Goal: Book appointment/travel/reservation

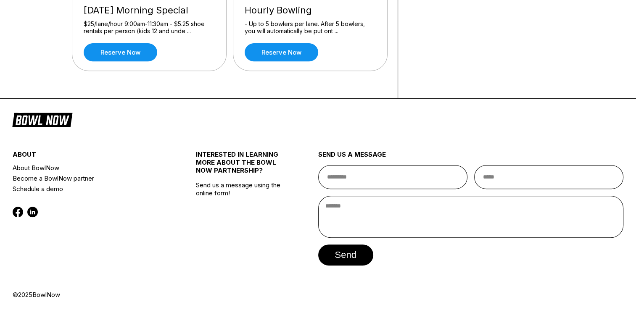
scroll to position [339, 0]
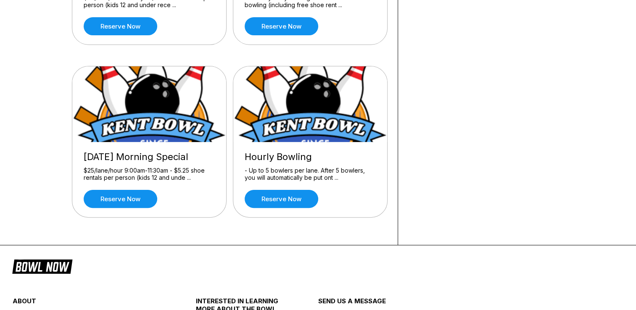
scroll to position [195, 0]
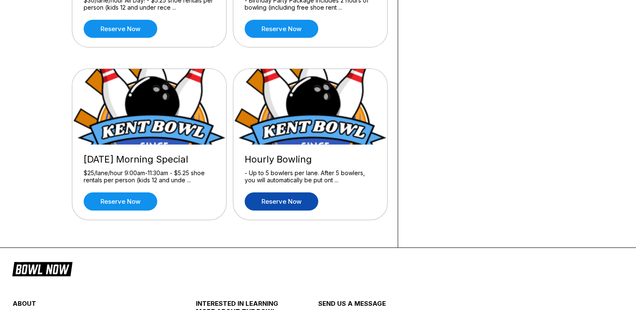
click at [272, 198] on link "Reserve now" at bounding box center [282, 202] width 74 height 18
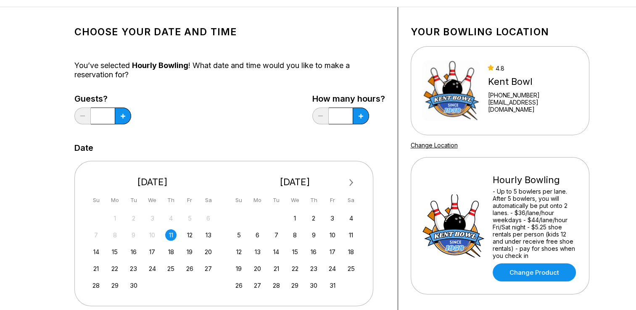
scroll to position [71, 0]
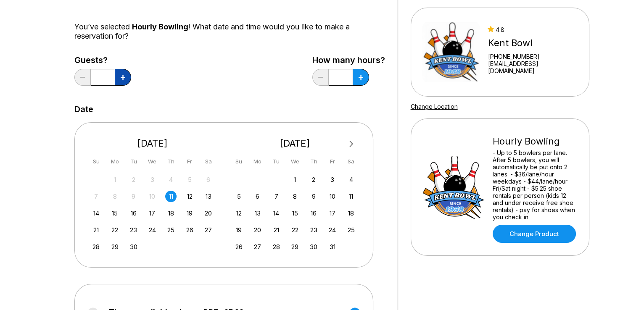
click at [123, 78] on icon at bounding box center [123, 77] width 5 height 5
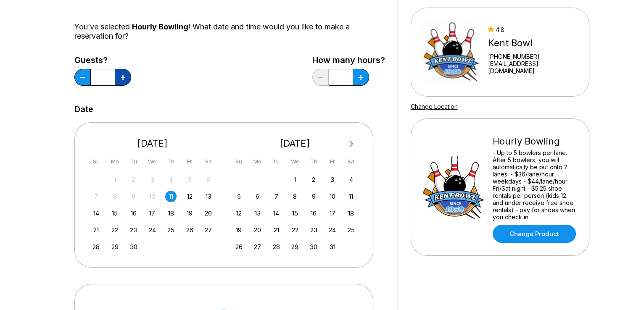
click at [123, 78] on icon at bounding box center [123, 77] width 5 height 5
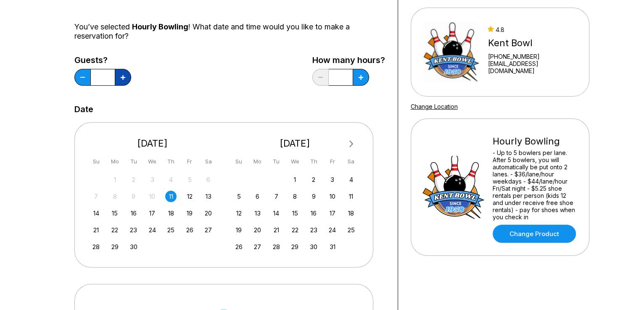
click at [123, 78] on icon at bounding box center [123, 77] width 5 height 5
type input "**"
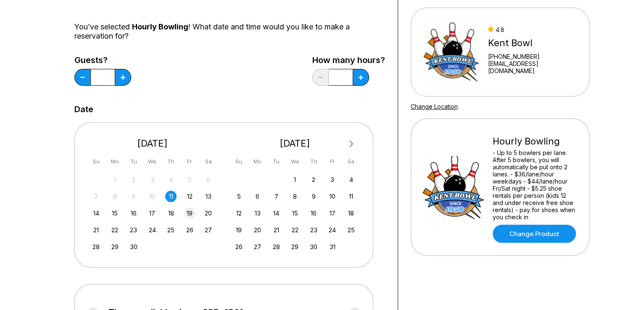
click at [190, 212] on div "19" at bounding box center [189, 213] width 11 height 11
click at [356, 78] on button at bounding box center [361, 77] width 16 height 17
type input "*"
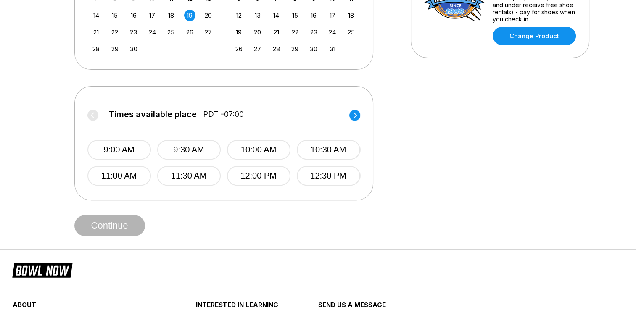
scroll to position [269, 0]
click at [354, 114] on circle at bounding box center [354, 114] width 11 height 11
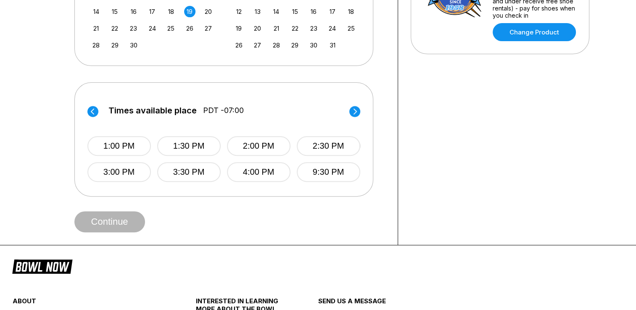
scroll to position [273, 0]
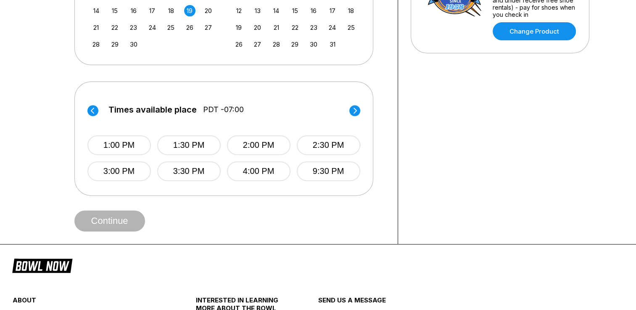
click at [355, 109] on circle at bounding box center [354, 110] width 11 height 11
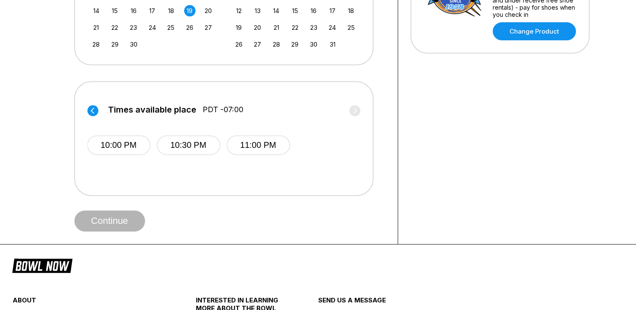
click at [90, 110] on circle at bounding box center [92, 110] width 11 height 11
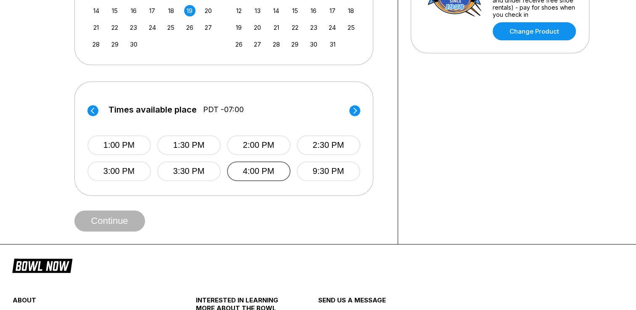
scroll to position [262, 0]
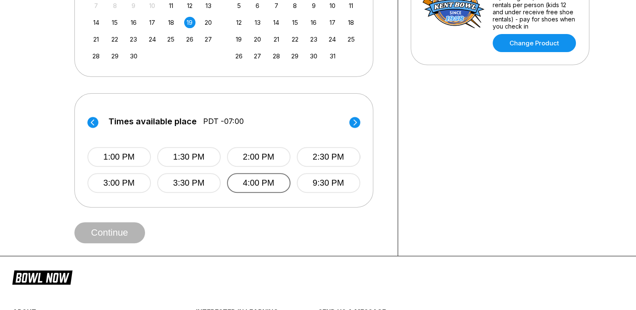
click at [244, 176] on button "4:00 PM" at bounding box center [259, 183] width 64 height 20
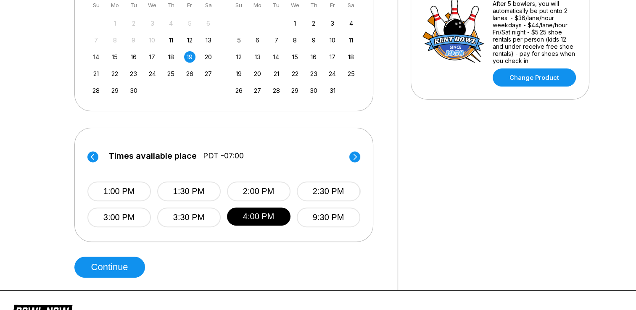
scroll to position [269, 0]
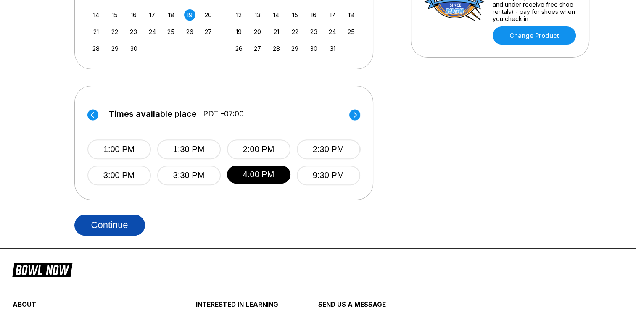
click at [130, 217] on button "Continue" at bounding box center [109, 225] width 71 height 21
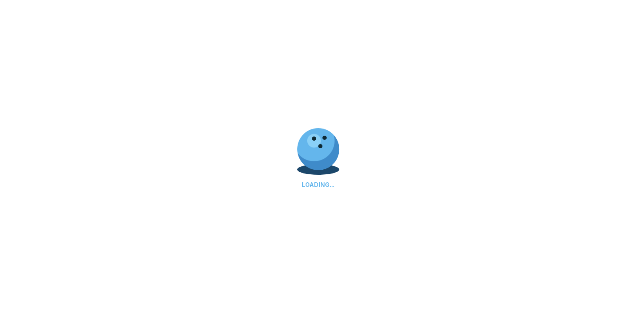
select select "**"
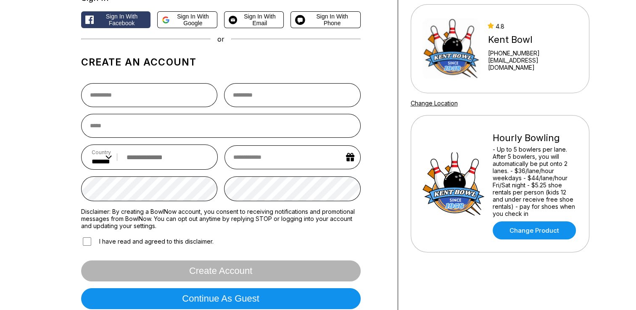
scroll to position [108, 0]
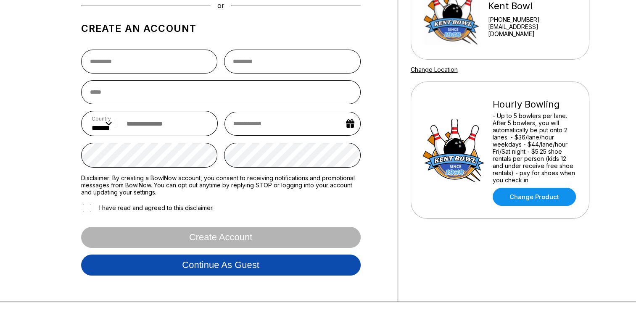
click at [212, 265] on button "Continue as guest" at bounding box center [221, 265] width 280 height 21
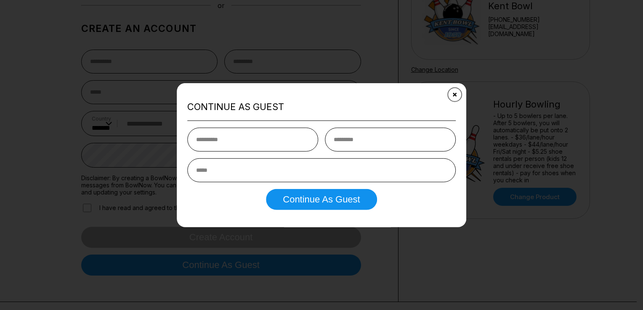
click at [451, 98] on button "Close" at bounding box center [454, 95] width 21 height 21
